Goal: Task Accomplishment & Management: Complete application form

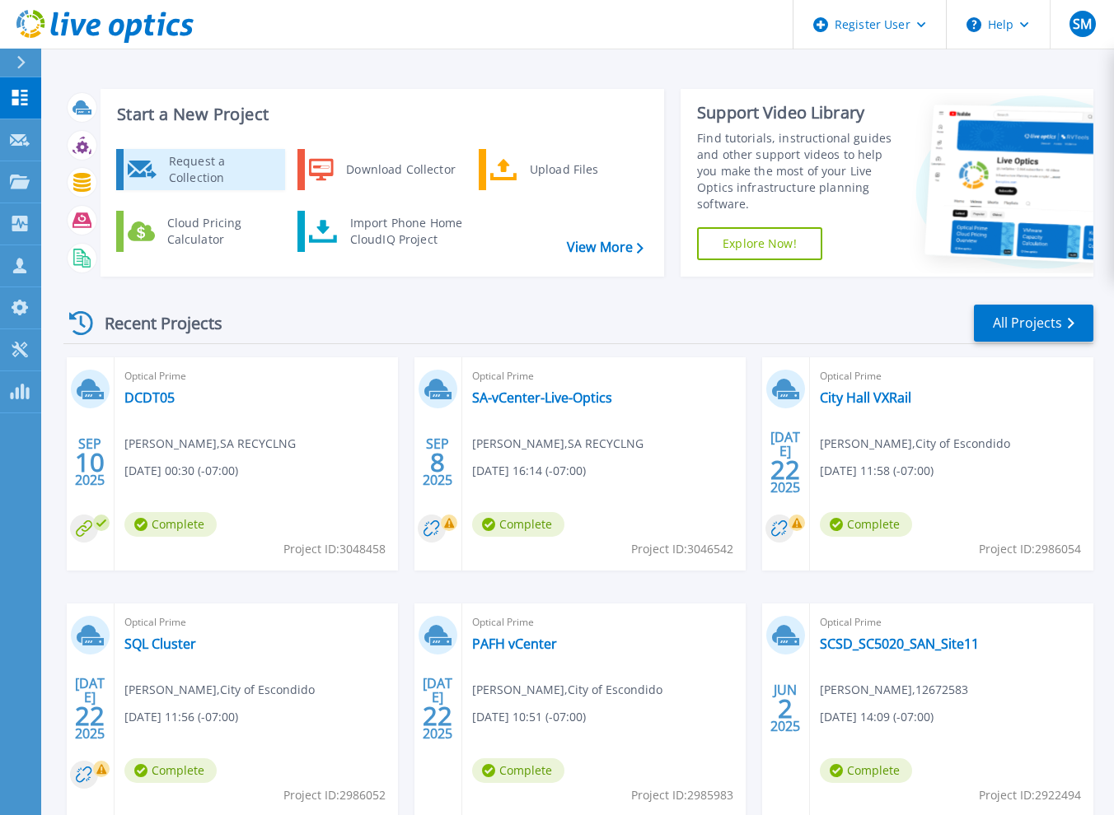
click at [259, 179] on div "Request a Collection" at bounding box center [221, 169] width 120 height 33
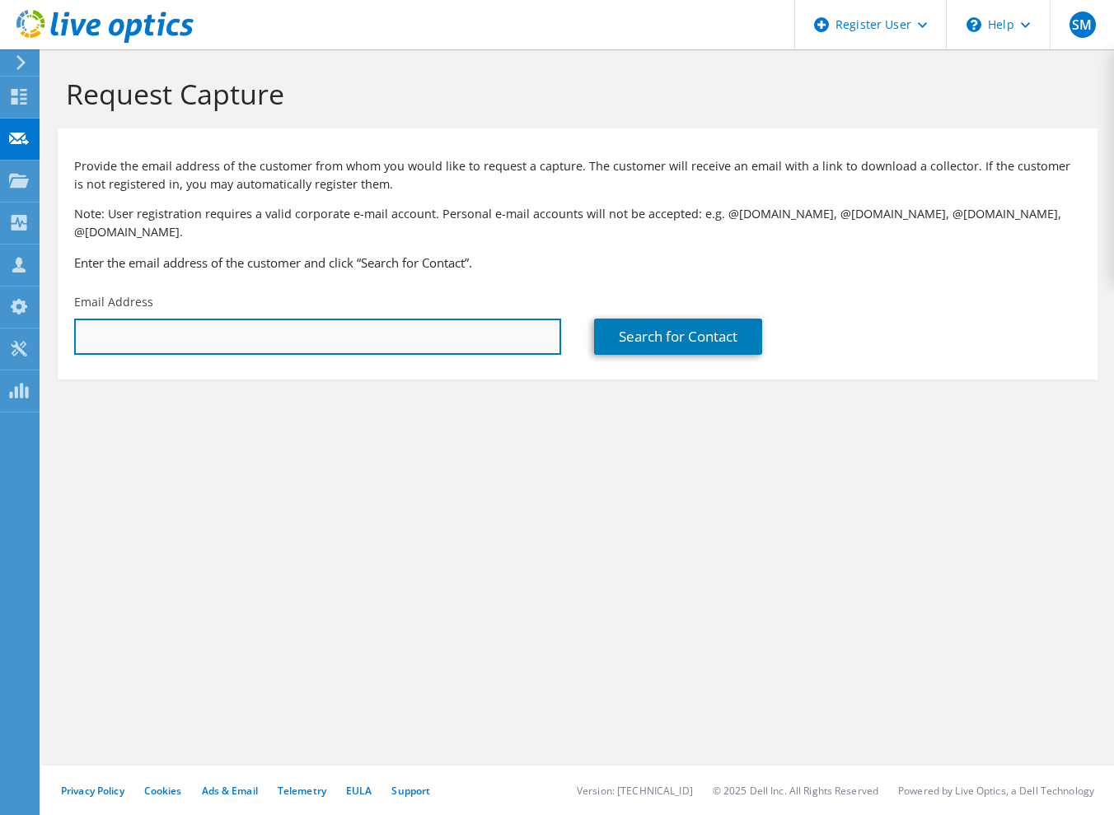
click at [290, 325] on input "text" at bounding box center [317, 337] width 487 height 36
click at [158, 324] on input "text" at bounding box center [317, 337] width 487 height 36
paste input "[PERSON_NAME][EMAIL_ADDRESS][PERSON_NAME][DOMAIN_NAME]"
type input "[PERSON_NAME][EMAIL_ADDRESS][PERSON_NAME][DOMAIN_NAME]"
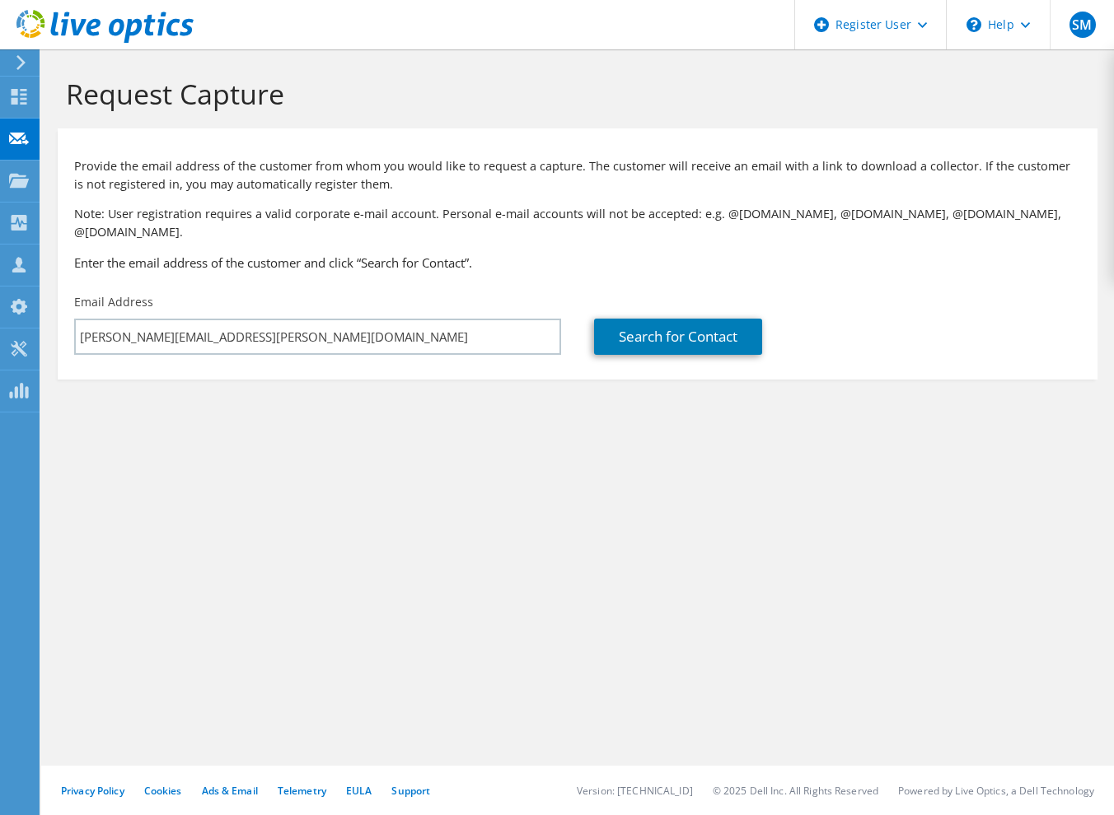
click at [504, 472] on div "Request Capture Provide the email address of the customer from whom you would l…" at bounding box center [577, 432] width 1072 height 766
click at [686, 325] on link "Search for Contact" at bounding box center [678, 337] width 168 height 36
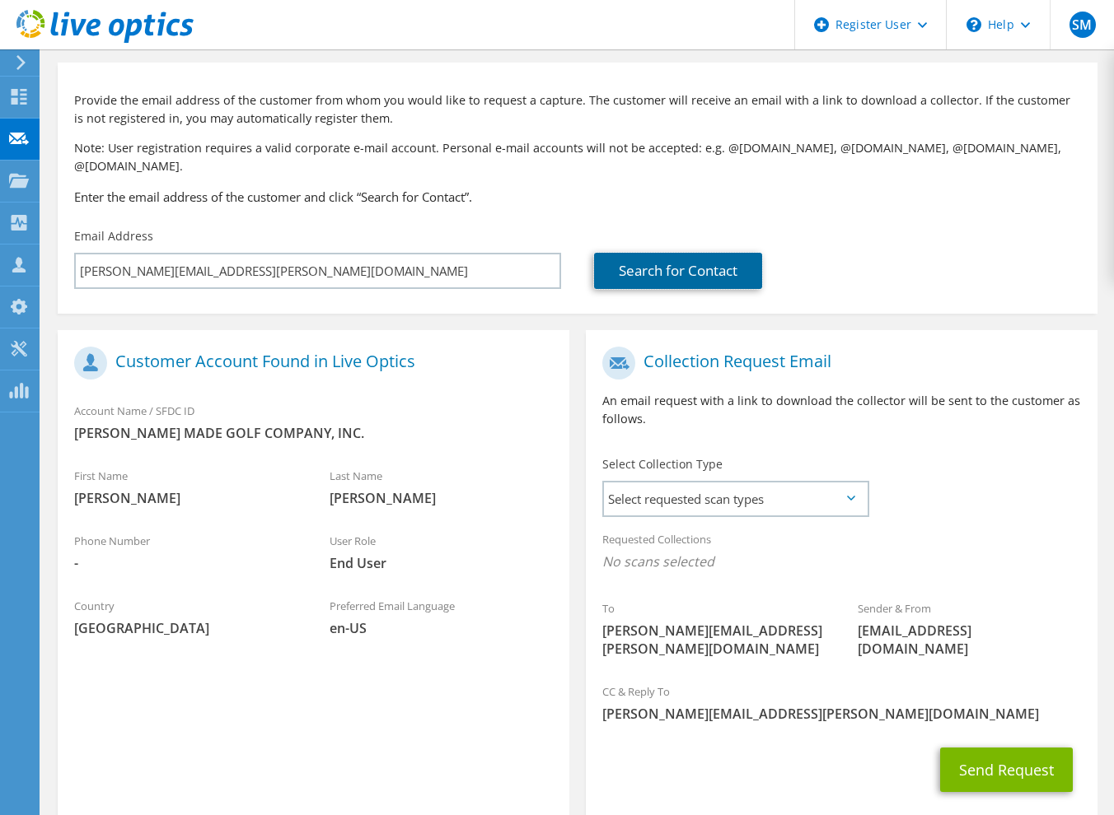
scroll to position [123, 0]
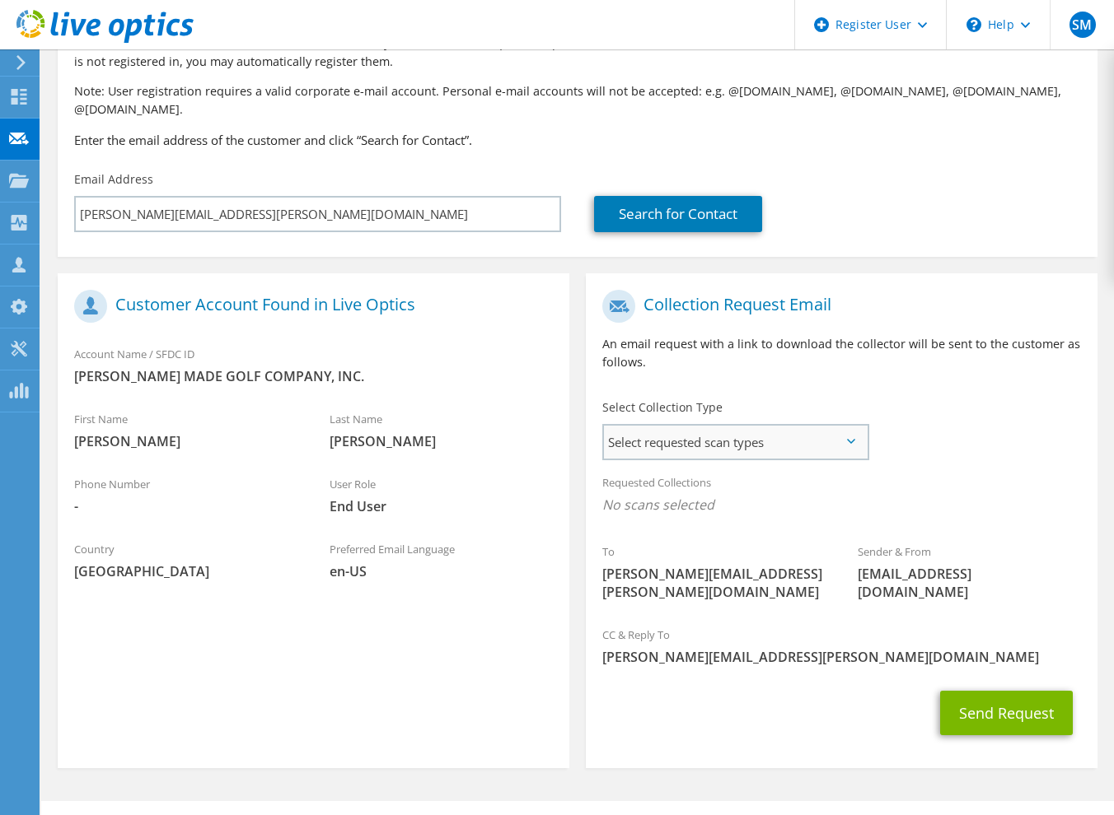
click at [797, 431] on span "Select requested scan types" at bounding box center [735, 442] width 263 height 33
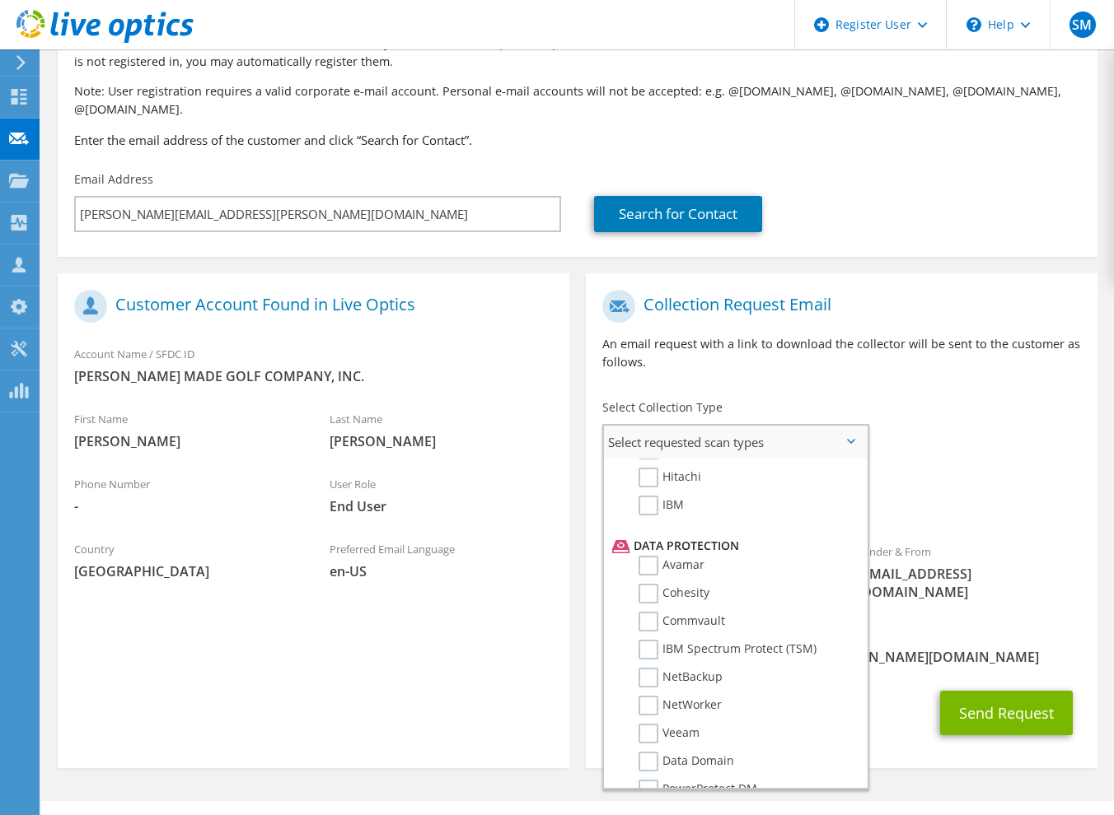
scroll to position [706, 0]
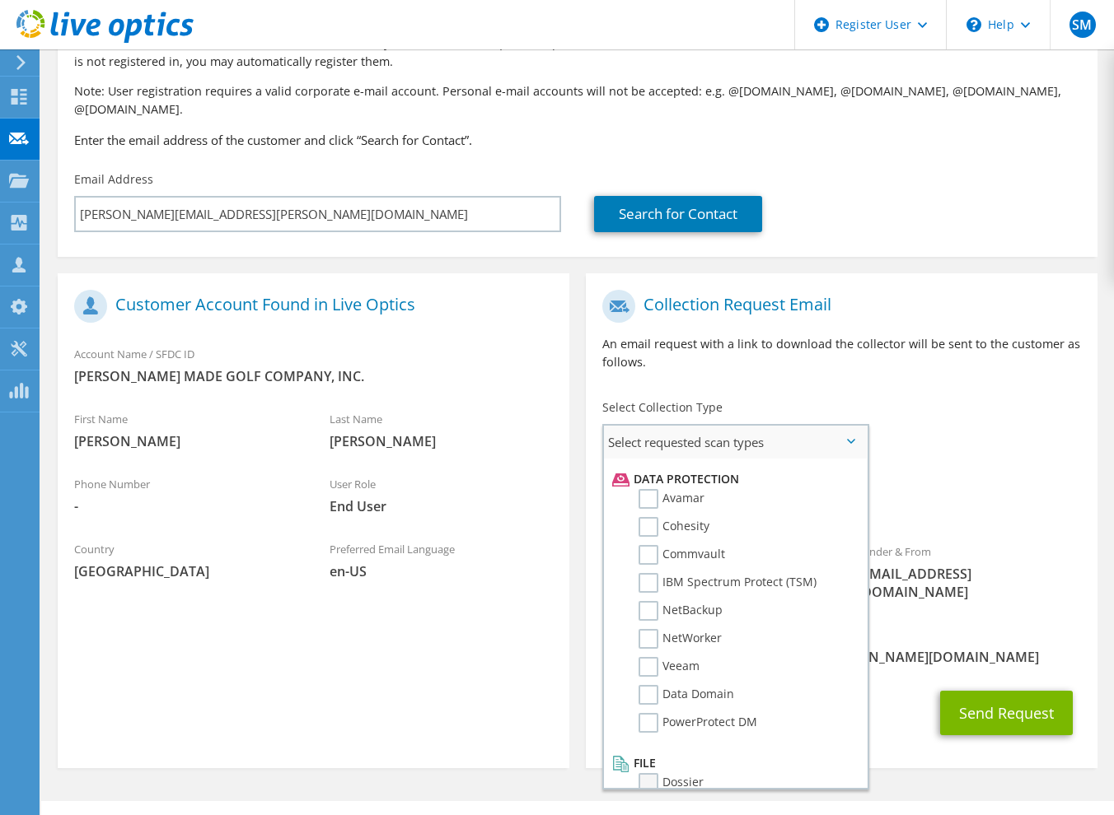
click at [675, 773] on label "Dossier" at bounding box center [670, 783] width 65 height 20
click at [0, 0] on input "Dossier" at bounding box center [0, 0] width 0 height 0
click at [1027, 540] on div "Sender & From [EMAIL_ADDRESS][DOMAIN_NAME]" at bounding box center [968, 577] width 255 height 75
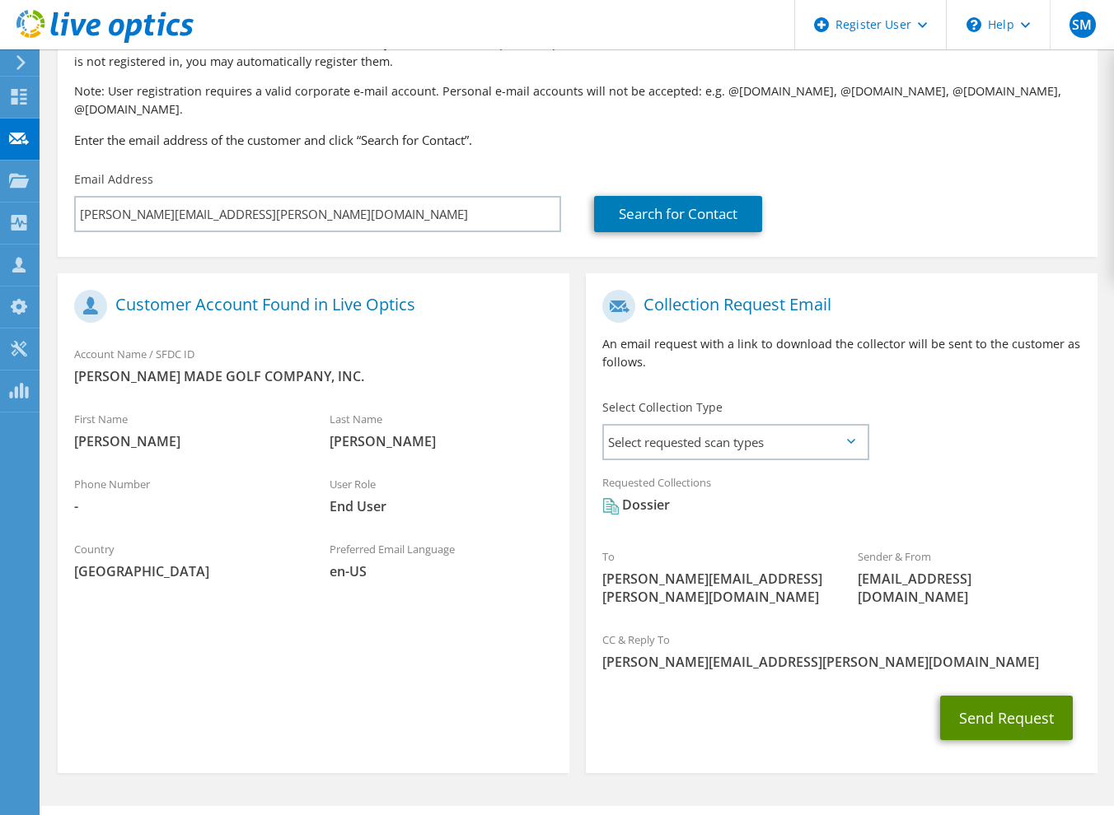
click at [998, 696] on button "Send Request" at bounding box center [1006, 718] width 133 height 44
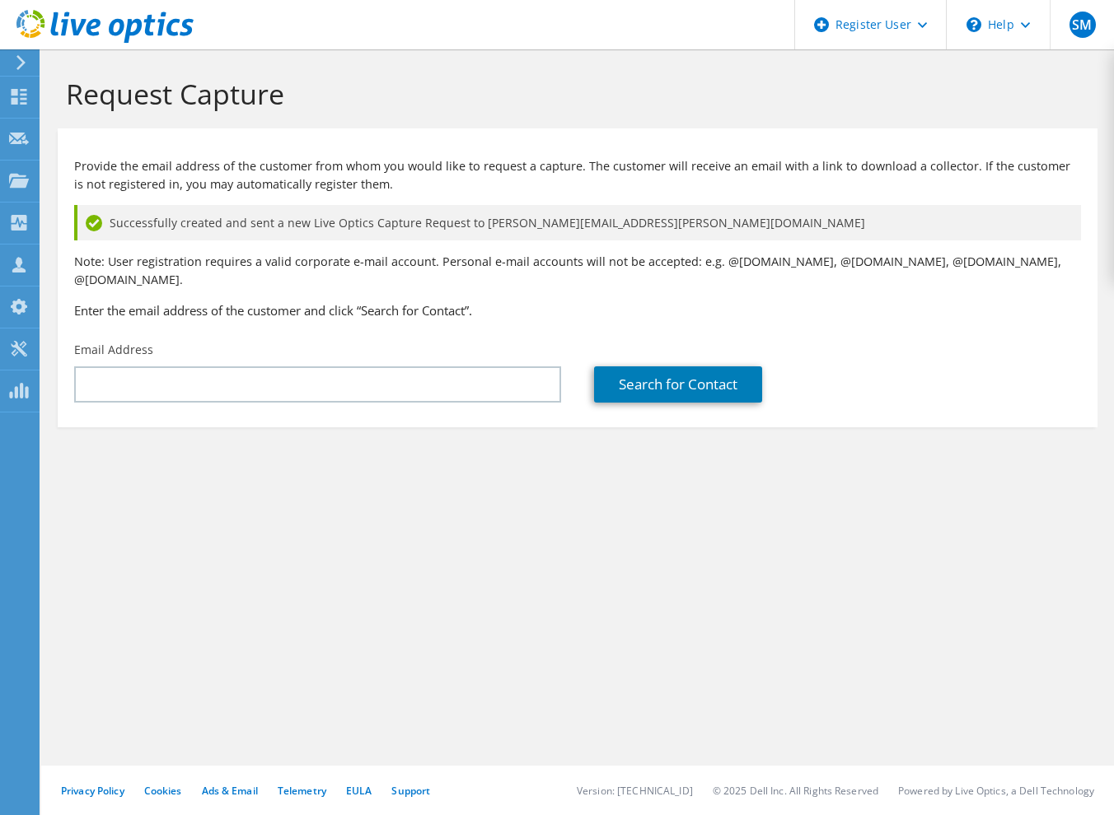
drag, startPoint x: 446, startPoint y: 543, endPoint x: 422, endPoint y: 401, distance: 143.7
click at [446, 543] on div "Request Capture Provide the email address of the customer from whom you would l…" at bounding box center [577, 432] width 1072 height 766
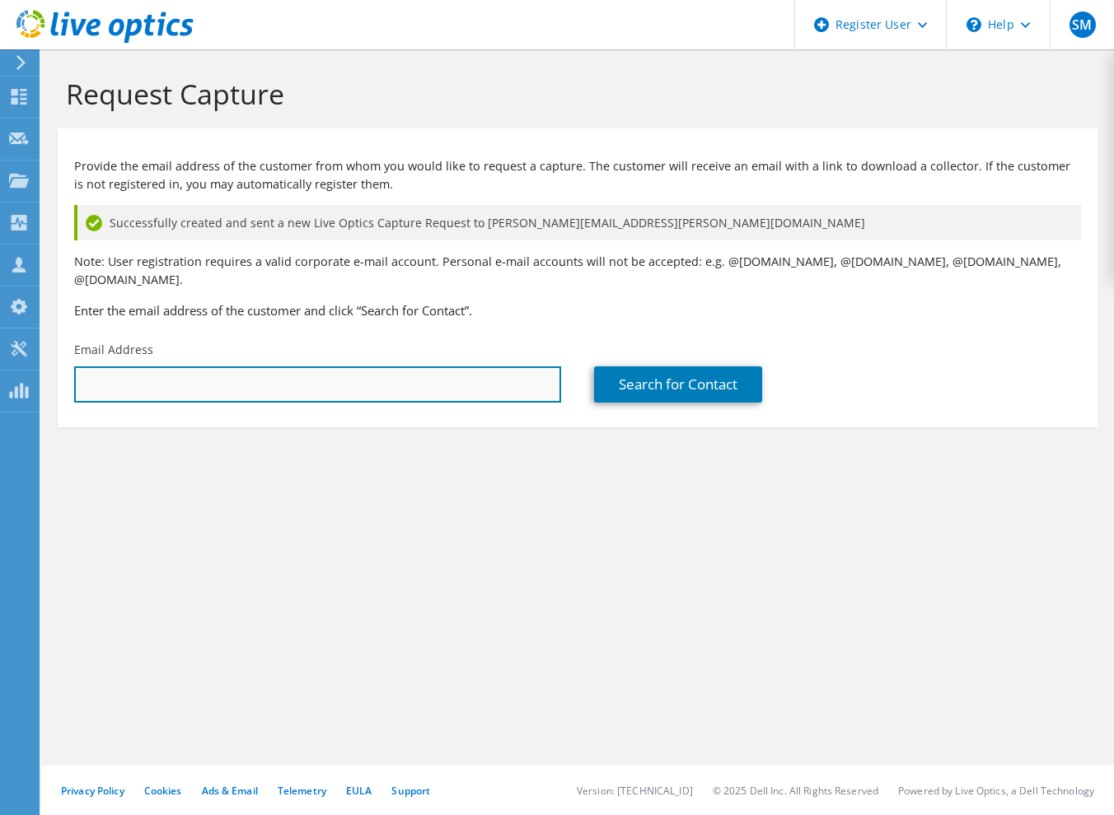
click at [399, 367] on input "text" at bounding box center [317, 385] width 487 height 36
paste input "trevor.akers@taylormadegolf.com"
type input "trevor.akers@taylormadegolf.com"
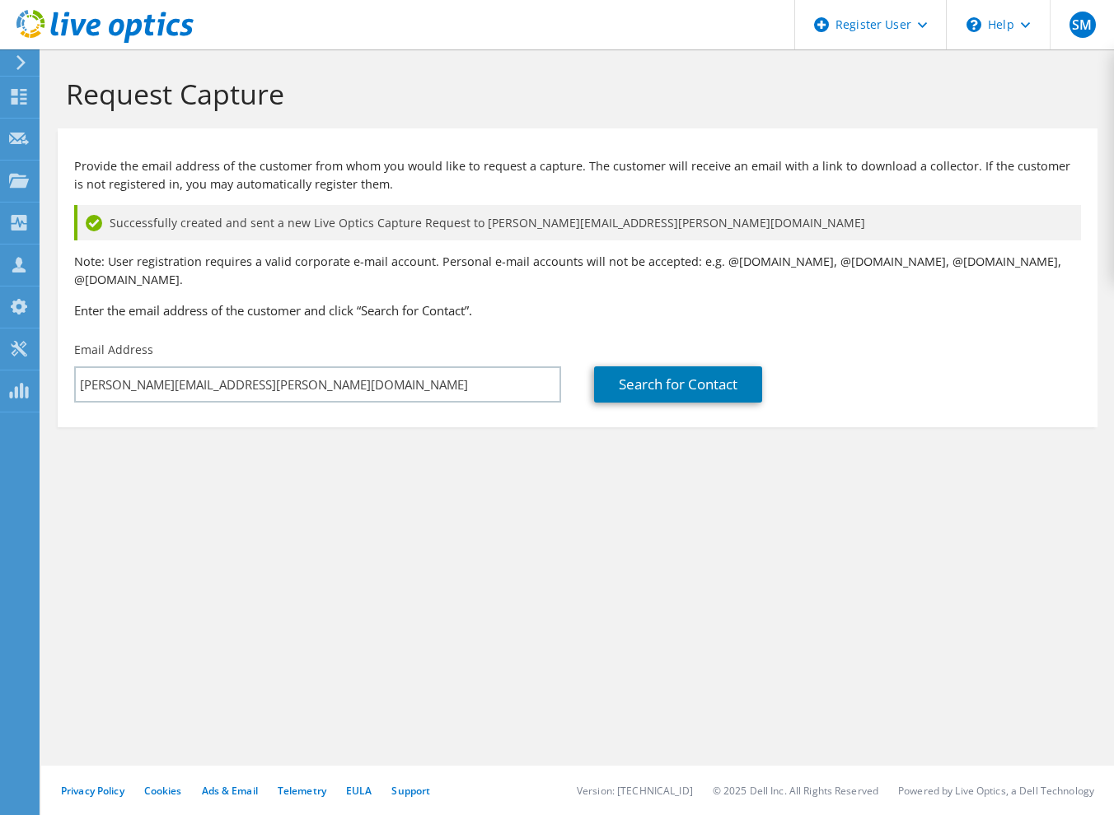
click at [565, 516] on div "Request Capture Provide the email address of the customer from whom you would l…" at bounding box center [577, 432] width 1072 height 766
click at [677, 367] on link "Search for Contact" at bounding box center [678, 385] width 168 height 36
type input "[PERSON_NAME] MADE GOLF COMPANY, INC."
type input "Trevor"
type input "Akers"
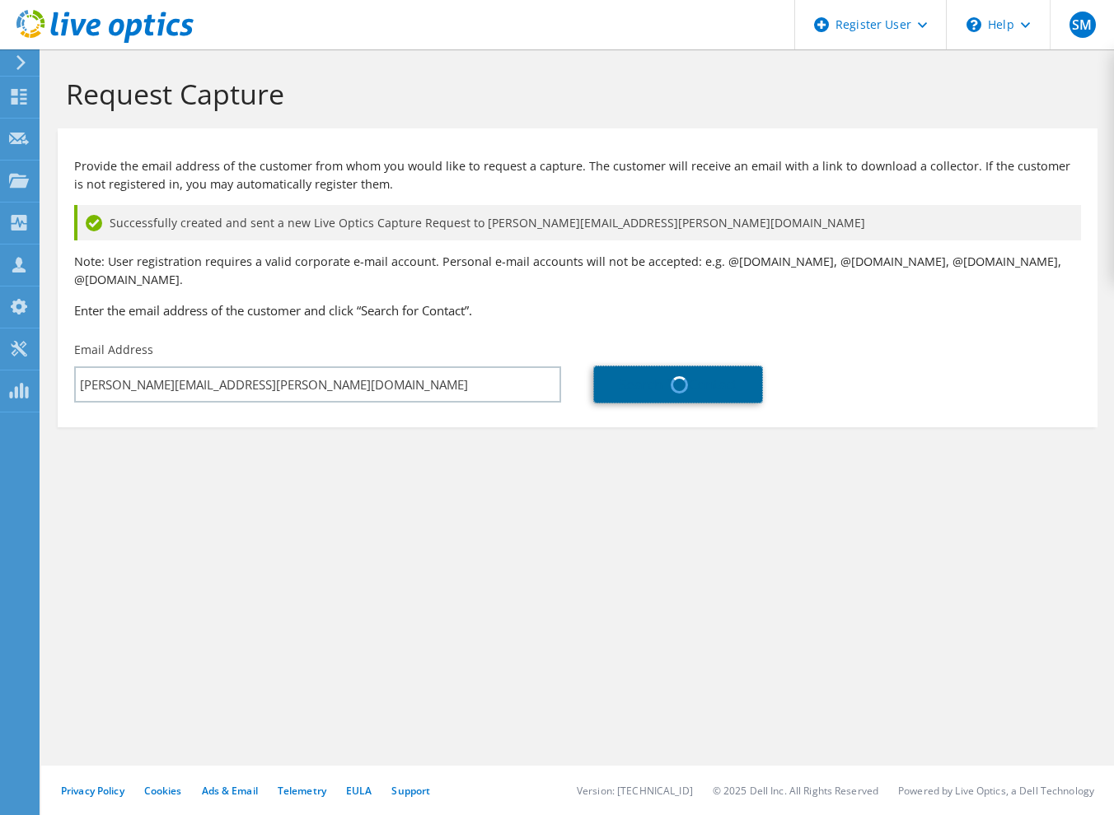
type input "[GEOGRAPHIC_DATA]"
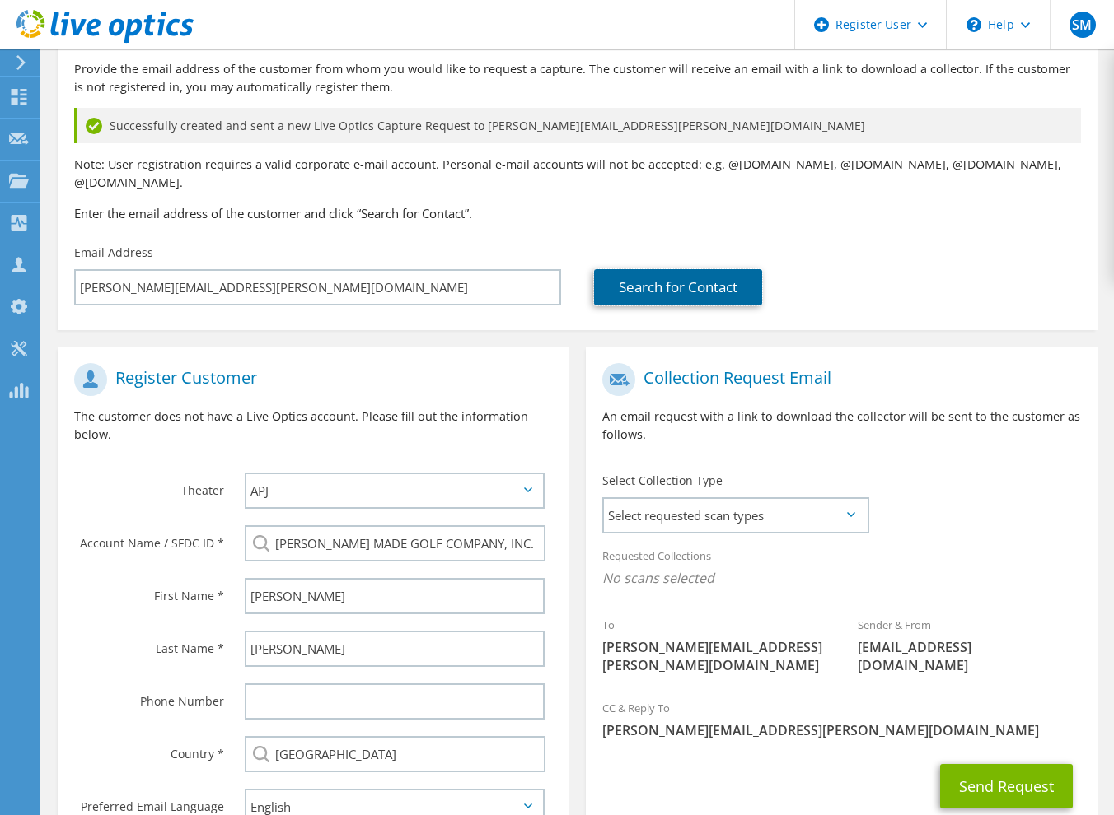
scroll to position [199, 0]
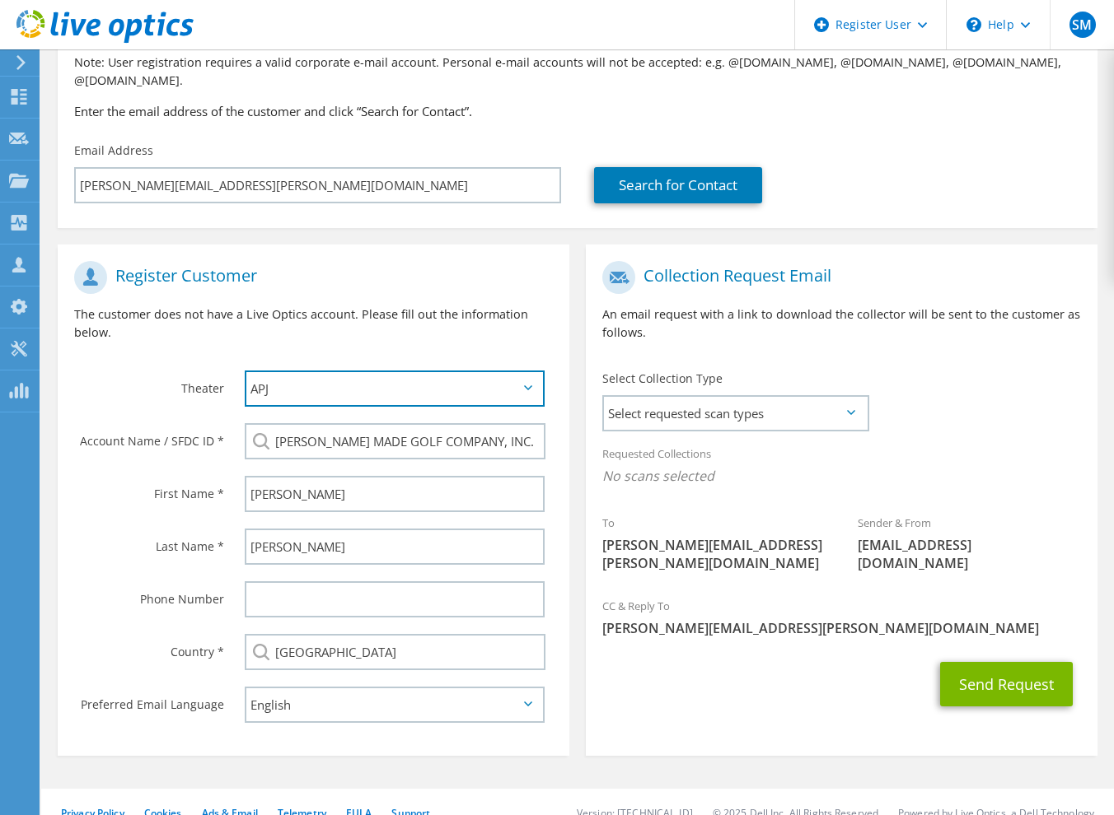
click at [524, 373] on select "APJ EMEA NA/LATAM" at bounding box center [395, 389] width 300 height 36
select select "3"
click at [245, 371] on select "APJ EMEA NA/LATAM" at bounding box center [395, 389] width 300 height 36
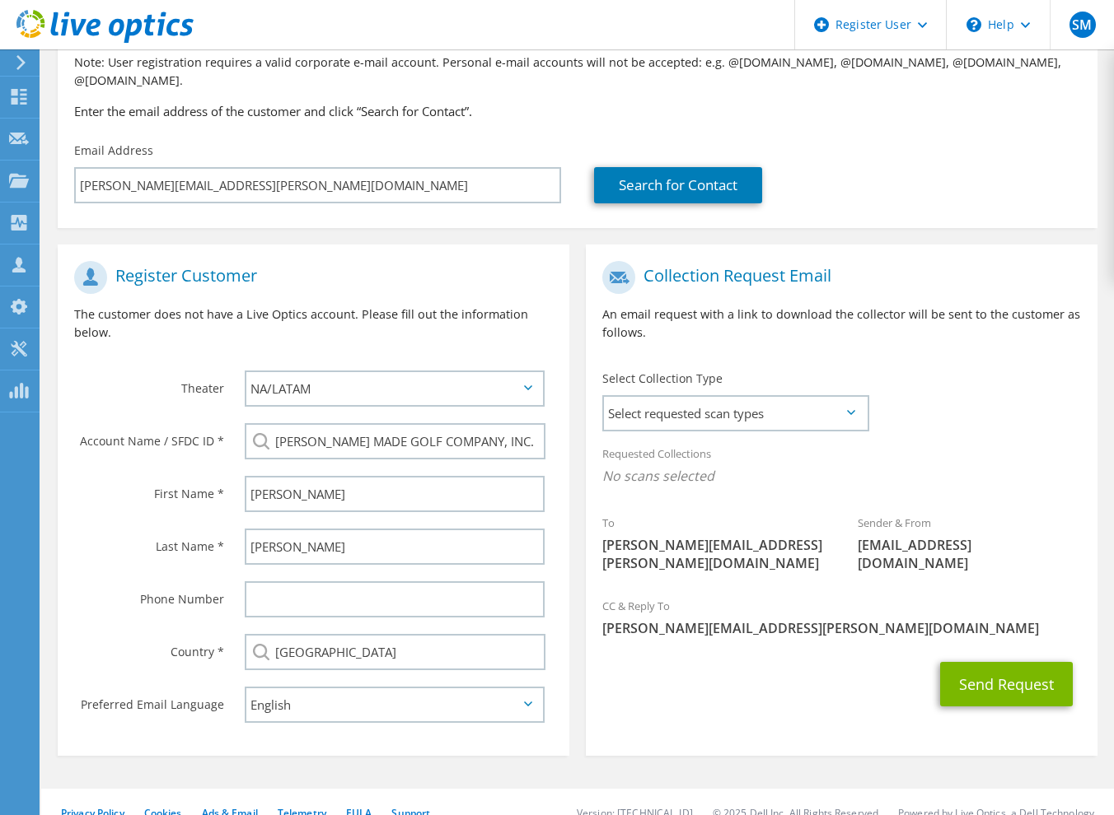
click at [718, 706] on section "Collection Request Email An email request with a link to download the collector…" at bounding box center [842, 501] width 512 height 512
click at [828, 397] on span "Select requested scan types" at bounding box center [735, 413] width 263 height 33
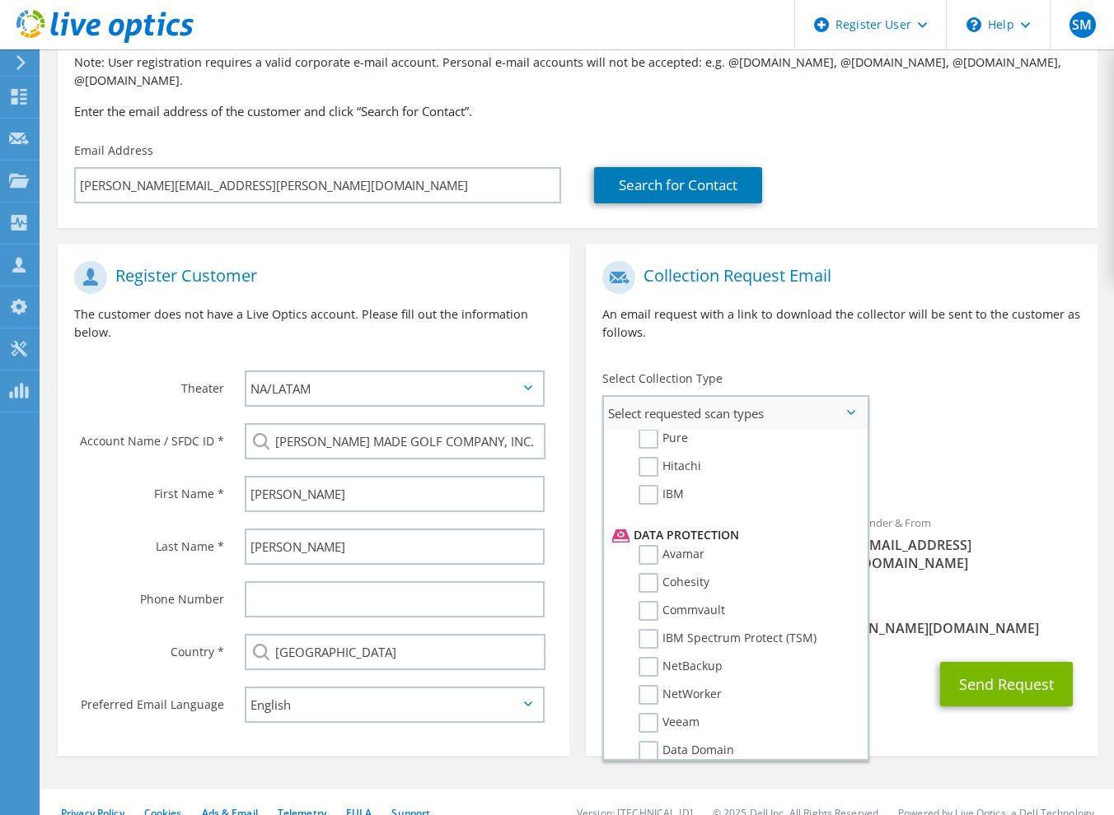
scroll to position [706, 0]
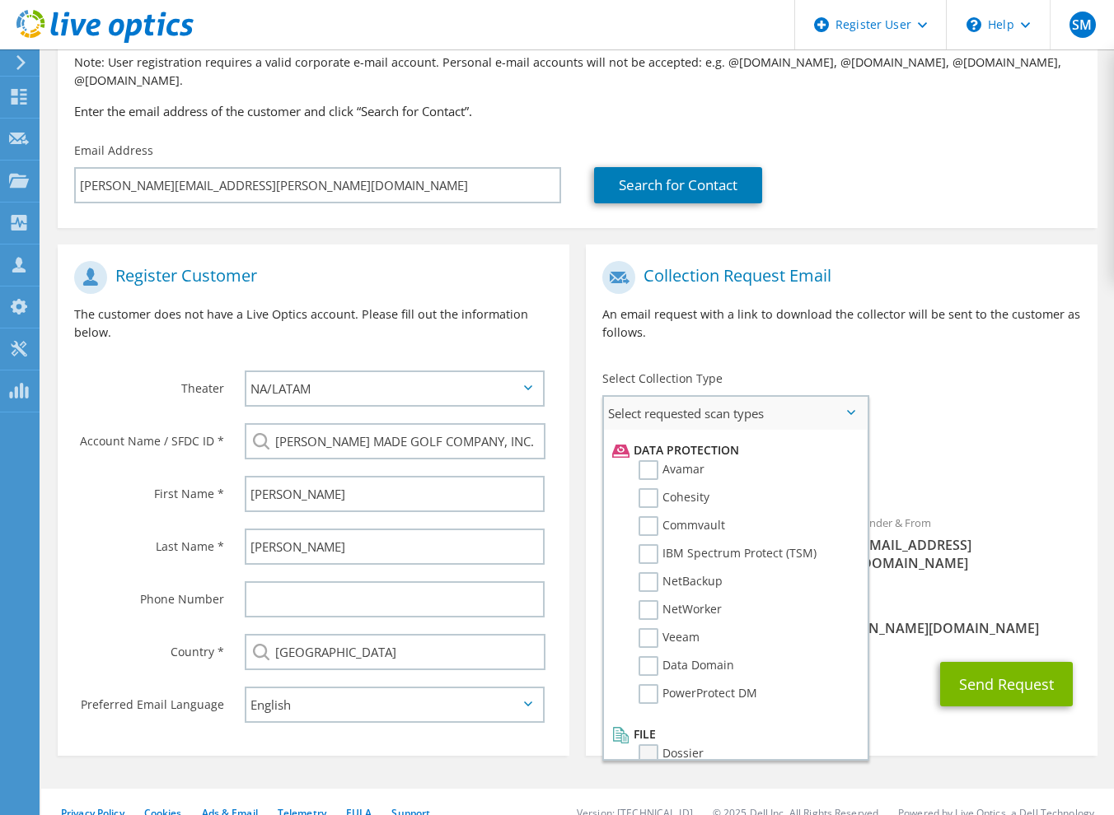
click at [679, 745] on label "Dossier" at bounding box center [670, 755] width 65 height 20
click at [0, 0] on input "Dossier" at bounding box center [0, 0] width 0 height 0
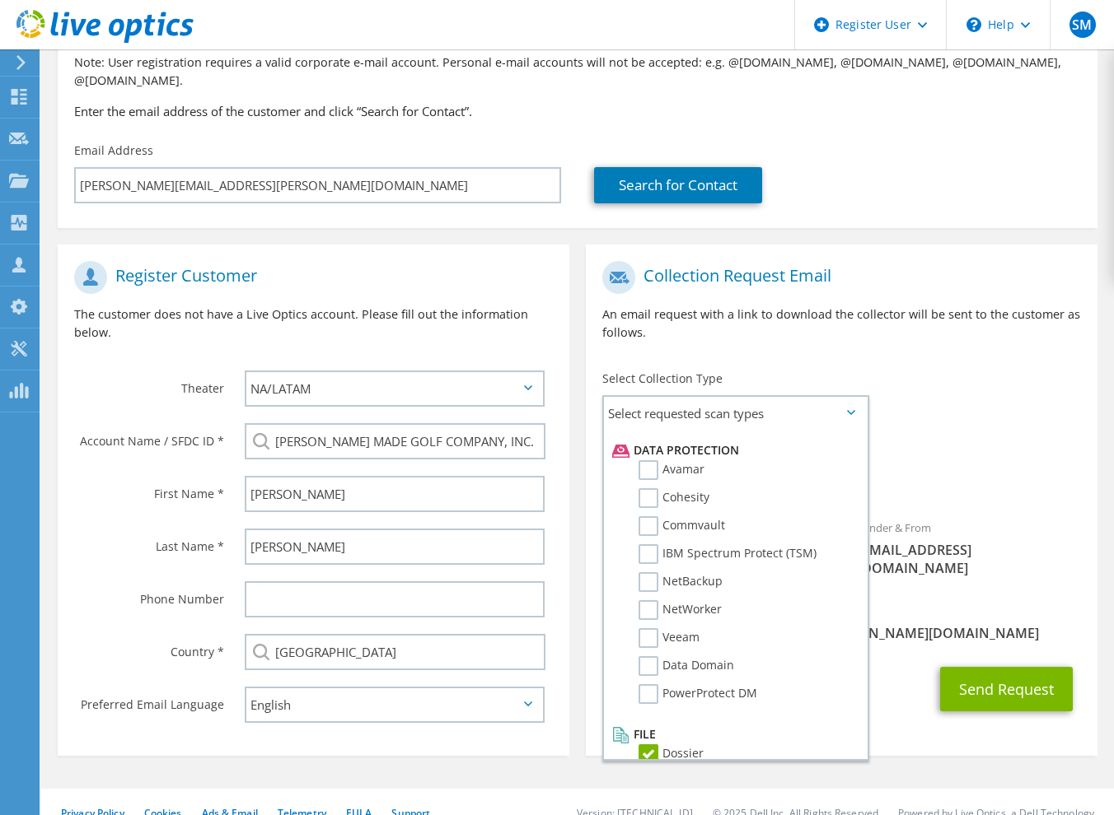
click at [913, 624] on span "[PERSON_NAME][EMAIL_ADDRESS][PERSON_NAME][DOMAIN_NAME]" at bounding box center [841, 633] width 479 height 18
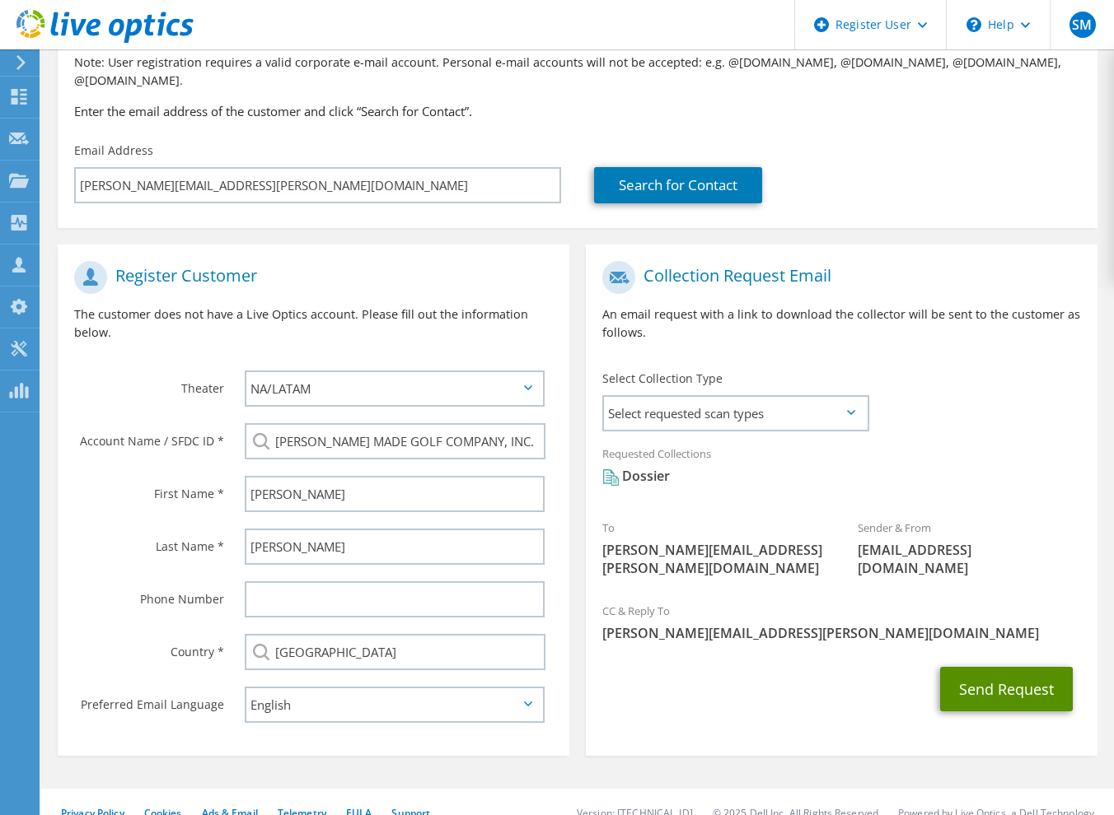
click at [996, 667] on button "Send Request" at bounding box center [1006, 689] width 133 height 44
